Goal: Task Accomplishment & Management: Use online tool/utility

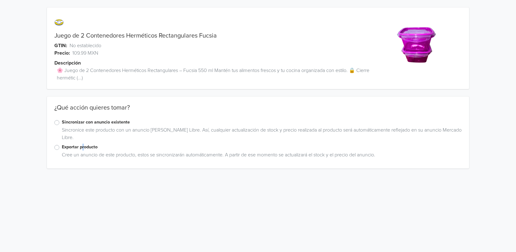
click at [84, 144] on label "Exportar producto" at bounding box center [262, 147] width 400 height 7
click at [88, 149] on label "Exportar producto" at bounding box center [262, 147] width 400 height 7
click at [0, 0] on input "Exportar producto" at bounding box center [0, 0] width 0 height 0
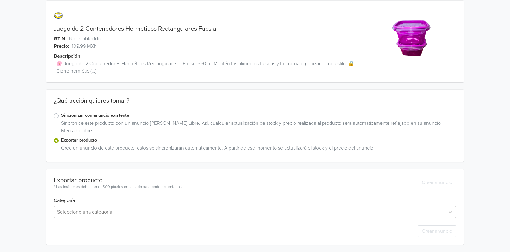
click at [117, 213] on div "Seleccione una categoría" at bounding box center [255, 212] width 403 height 12
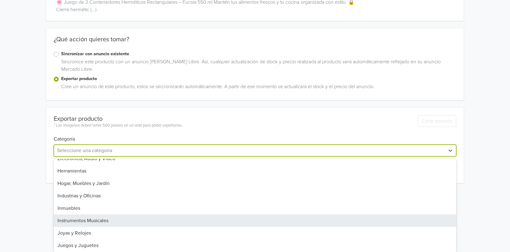
scroll to position [155, 0]
click at [146, 217] on div "Hogar, Muebles y Jardín" at bounding box center [255, 222] width 403 height 12
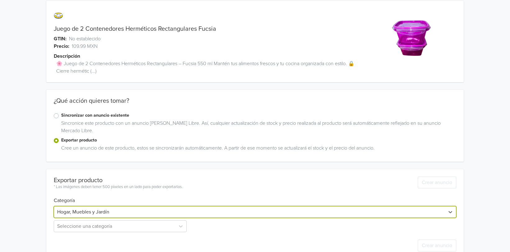
scroll to position [21, 0]
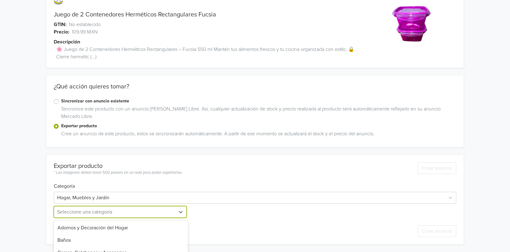
click at [147, 210] on div "12 results available. Use Up and Down to choose options, press Enter to select …" at bounding box center [121, 212] width 134 height 12
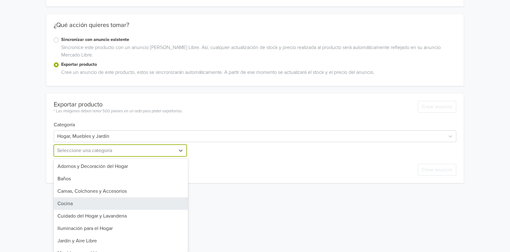
click at [141, 207] on div "Cocina" at bounding box center [121, 204] width 134 height 12
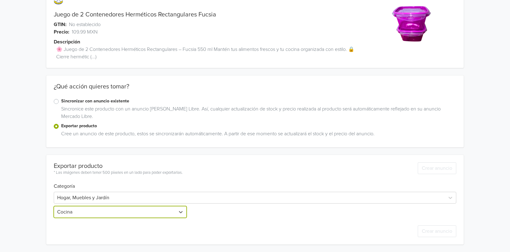
scroll to position [21, 0]
click at [228, 210] on div "Seleccione una categoría" at bounding box center [255, 212] width 134 height 12
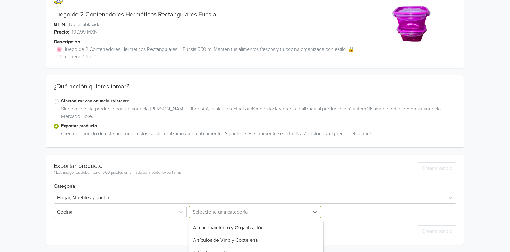
scroll to position [83, 0]
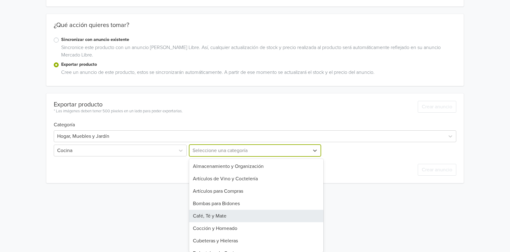
click at [264, 164] on div "Almacenamiento y Organización" at bounding box center [256, 166] width 134 height 12
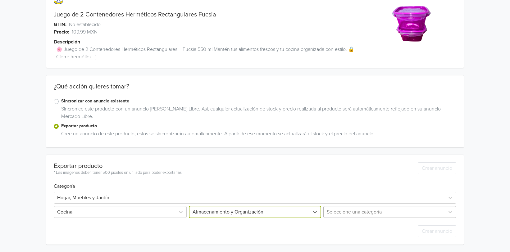
click at [335, 211] on div "Seleccione una categoría" at bounding box center [389, 212] width 134 height 12
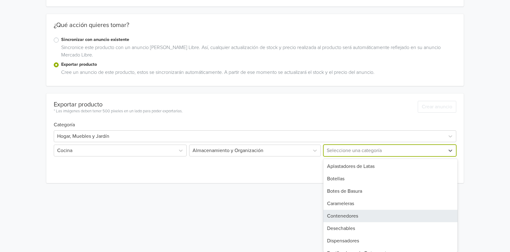
click at [365, 214] on div "Contenedores" at bounding box center [391, 216] width 134 height 12
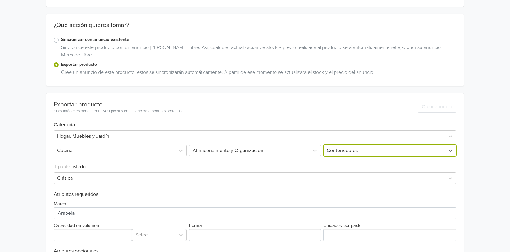
scroll to position [133, 0]
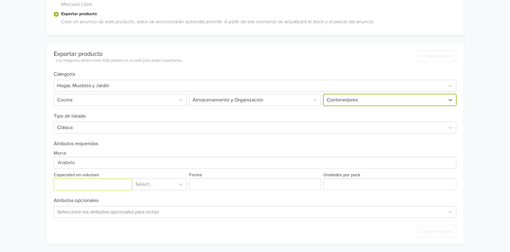
click at [93, 183] on input "Capacidad en volumen" at bounding box center [93, 185] width 78 height 12
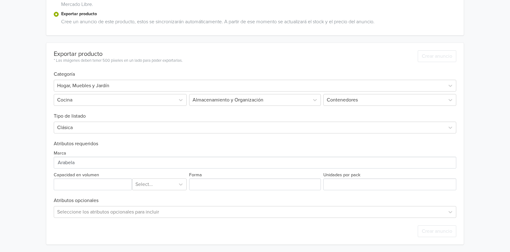
click at [35, 168] on div "Juego de 2 Contenedores Herméticos Rectangulares Fucsia GTIN: No establecido Pr…" at bounding box center [255, 60] width 501 height 386
click at [108, 183] on input "Capacidad en volumen" at bounding box center [93, 185] width 78 height 12
type input "550"
click at [146, 191] on div "Exportar producto * Las imágenes deben tener 500 píxeles en un lado para poder …" at bounding box center [255, 144] width 403 height 202
click at [148, 190] on div "Select..." at bounding box center [159, 185] width 55 height 12
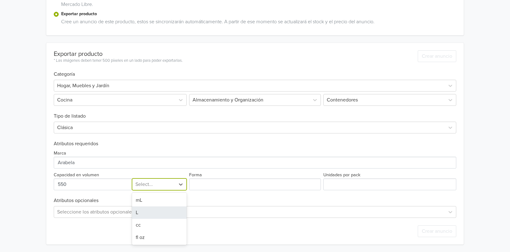
click at [159, 201] on div "mL" at bounding box center [159, 200] width 55 height 12
click at [251, 177] on div "Forma" at bounding box center [255, 180] width 134 height 19
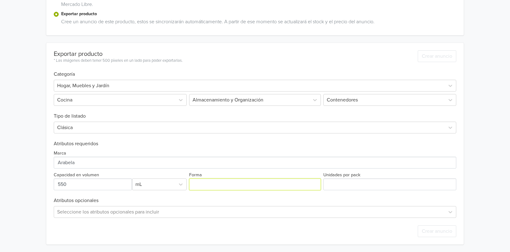
drag, startPoint x: 249, startPoint y: 184, endPoint x: 255, endPoint y: 203, distance: 19.8
click at [249, 184] on input "Forma" at bounding box center [255, 185] width 132 height 12
type input "Cuadrada"
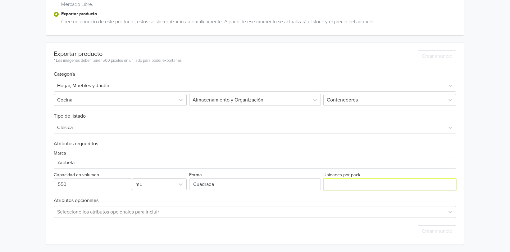
click at [358, 186] on input "Unidades por pack" at bounding box center [390, 185] width 133 height 12
type input "2"
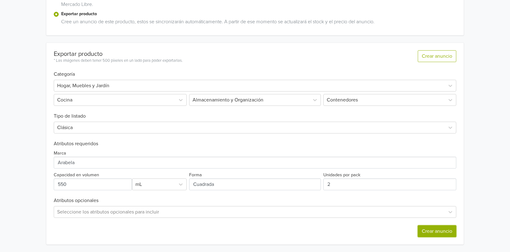
click at [435, 231] on button "Crear anuncio" at bounding box center [437, 232] width 39 height 12
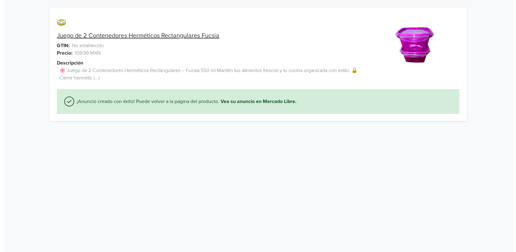
scroll to position [0, 0]
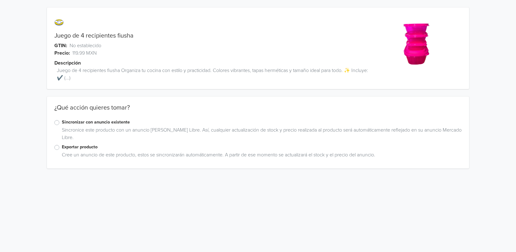
click at [85, 148] on label "Exportar producto" at bounding box center [262, 147] width 400 height 7
click at [0, 0] on input "Exportar producto" at bounding box center [0, 0] width 0 height 0
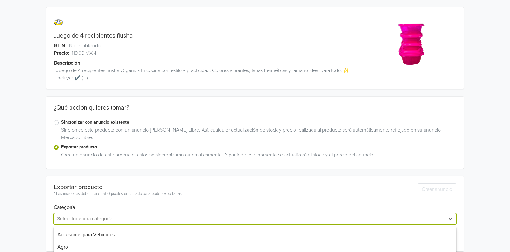
scroll to position [68, 0]
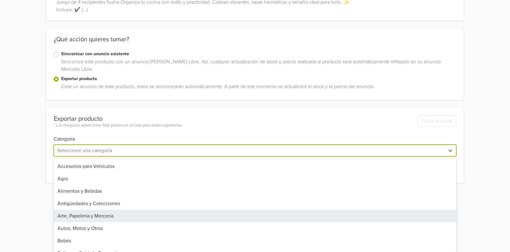
click at [88, 157] on div "32 results available. Use Up and Down to choose options, press Enter to select …" at bounding box center [255, 151] width 403 height 12
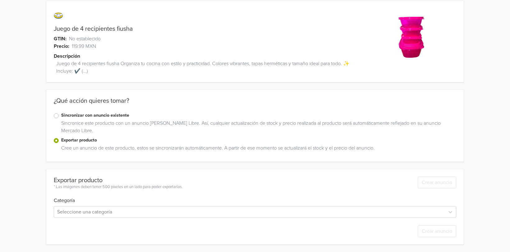
scroll to position [7, 0]
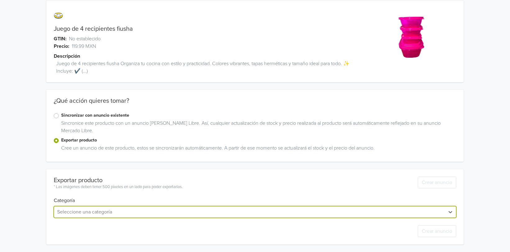
click at [113, 210] on div "option , selected. Select is focused ,type to refine list, press Down to open t…" at bounding box center [255, 212] width 403 height 12
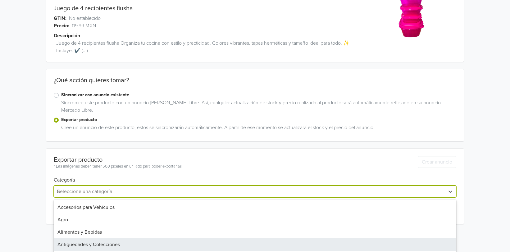
type input "ho"
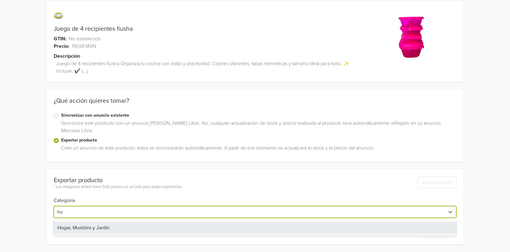
drag, startPoint x: 108, startPoint y: 230, endPoint x: 139, endPoint y: 219, distance: 32.1
click at [108, 230] on div "Hogar, Muebles y Jardín" at bounding box center [255, 228] width 403 height 12
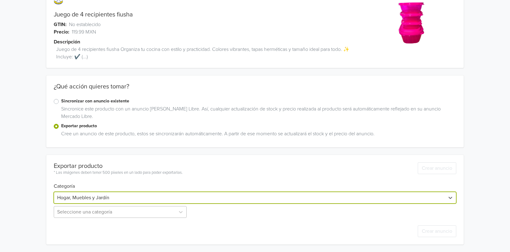
click at [123, 215] on div "Seleccione una categoría" at bounding box center [121, 212] width 134 height 12
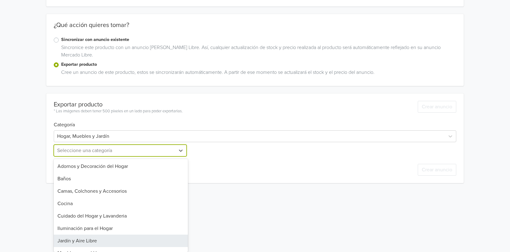
scroll to position [39, 0]
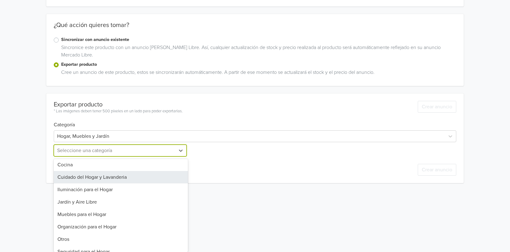
click at [145, 166] on div "Cocina" at bounding box center [121, 165] width 134 height 12
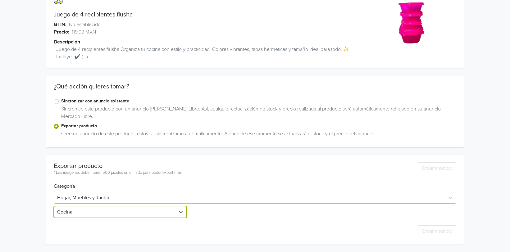
scroll to position [21, 0]
click at [222, 211] on div "Seleccione una categoría" at bounding box center [255, 212] width 134 height 12
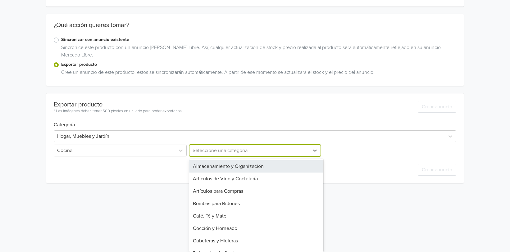
click at [249, 169] on div "Almacenamiento y Organización" at bounding box center [256, 166] width 134 height 12
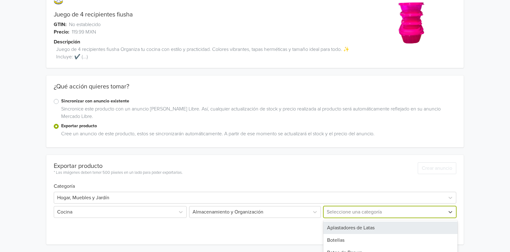
scroll to position [83, 0]
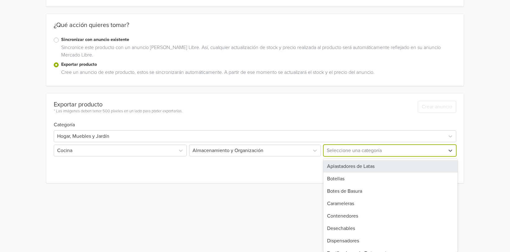
click at [351, 157] on div "24 results available. Use Up and Down to choose options, press Enter to select …" at bounding box center [389, 151] width 134 height 12
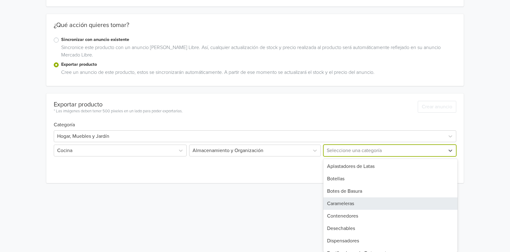
click at [352, 214] on div "Contenedores" at bounding box center [391, 216] width 134 height 12
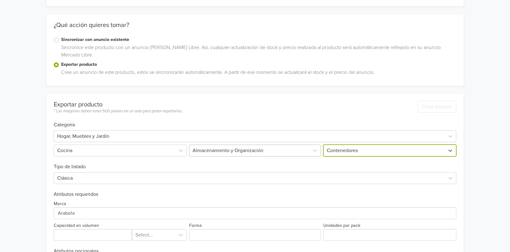
scroll to position [133, 0]
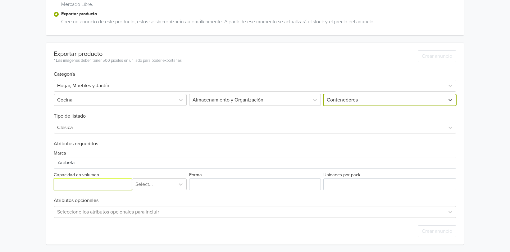
click at [104, 182] on input "Capacidad en volumen" at bounding box center [93, 185] width 78 height 12
type input "1.6"
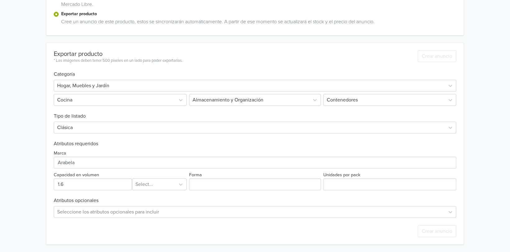
click at [158, 191] on div "Exportar producto * Las imágenes deben tener 500 píxeles en un lado para poder …" at bounding box center [255, 144] width 403 height 202
click at [162, 187] on div at bounding box center [154, 184] width 37 height 9
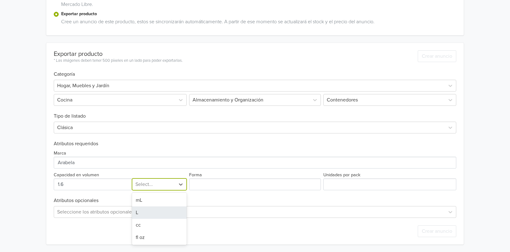
click at [158, 211] on div "L" at bounding box center [159, 213] width 55 height 12
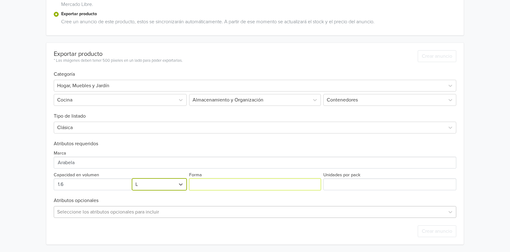
drag, startPoint x: 236, startPoint y: 187, endPoint x: 250, endPoint y: 214, distance: 31.0
click at [237, 187] on input "Forma" at bounding box center [255, 185] width 132 height 12
click at [282, 186] on input "Forma" at bounding box center [255, 185] width 132 height 12
type input "Cuadrada"
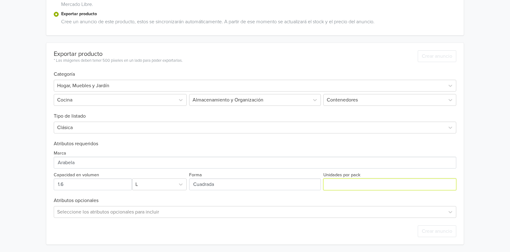
click at [367, 182] on input "Unidades por pack" at bounding box center [390, 185] width 133 height 12
drag, startPoint x: 313, startPoint y: 190, endPoint x: 299, endPoint y: 190, distance: 13.7
click at [301, 191] on div "Exportar producto * Las imágenes deben tener 500 píxeles en un lado para poder …" at bounding box center [255, 144] width 403 height 202
type input "4"
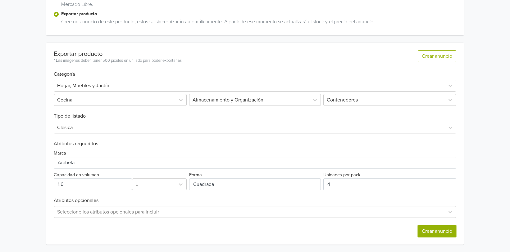
click at [443, 228] on button "Crear anuncio" at bounding box center [437, 232] width 39 height 12
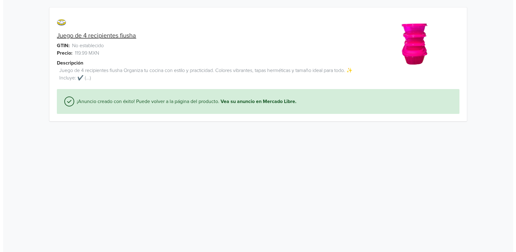
scroll to position [0, 0]
